Goal: Find specific page/section: Find specific page/section

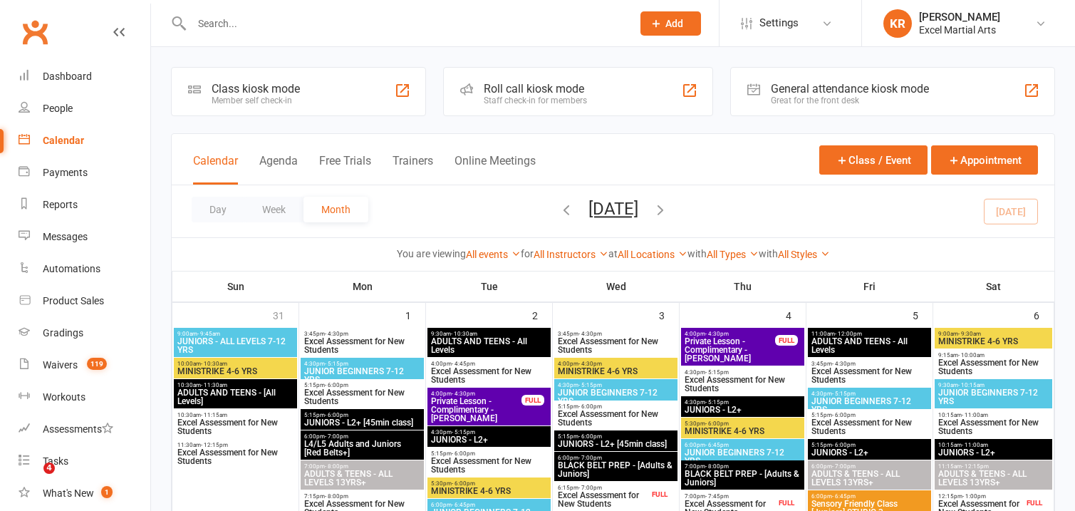
click at [310, 33] on div at bounding box center [396, 23] width 451 height 46
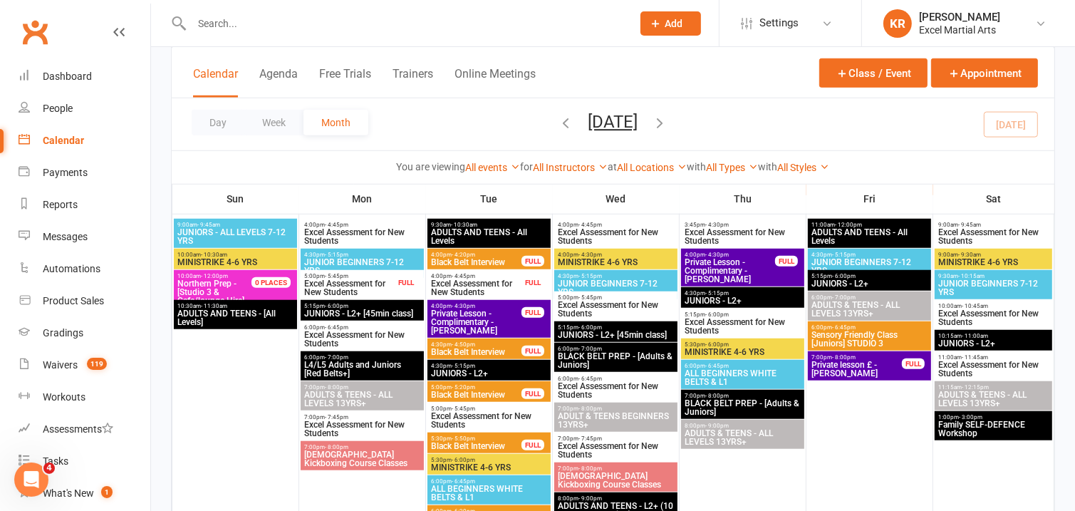
click at [308, 26] on input "text" at bounding box center [404, 24] width 434 height 20
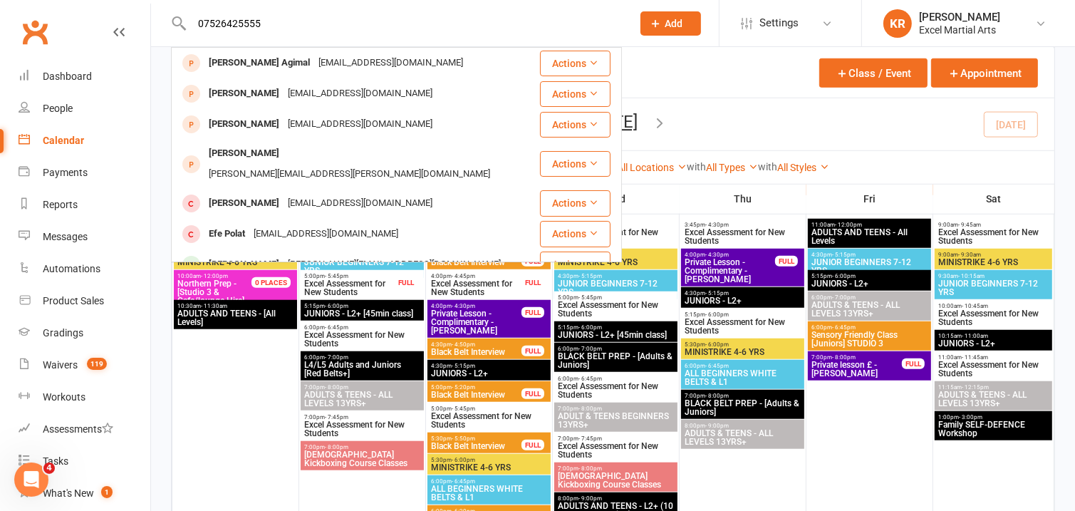
type input "07526425555"
click at [395, 250] on div "[PERSON_NAME] [PERSON_NAME][EMAIL_ADDRESS][DOMAIN_NAME]" at bounding box center [355, 264] width 366 height 29
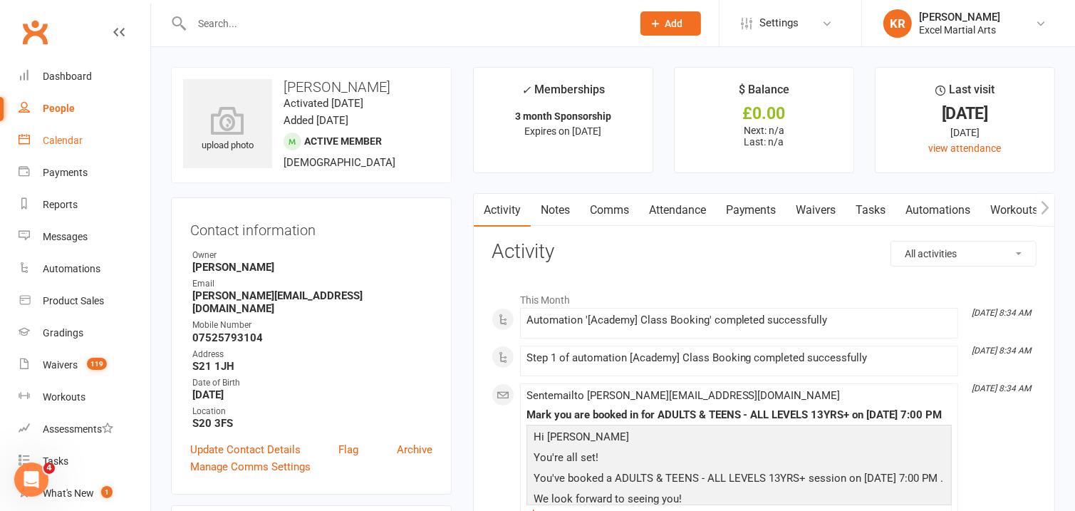
click at [74, 137] on div "Calendar" at bounding box center [63, 140] width 40 height 11
